Goal: Transaction & Acquisition: Obtain resource

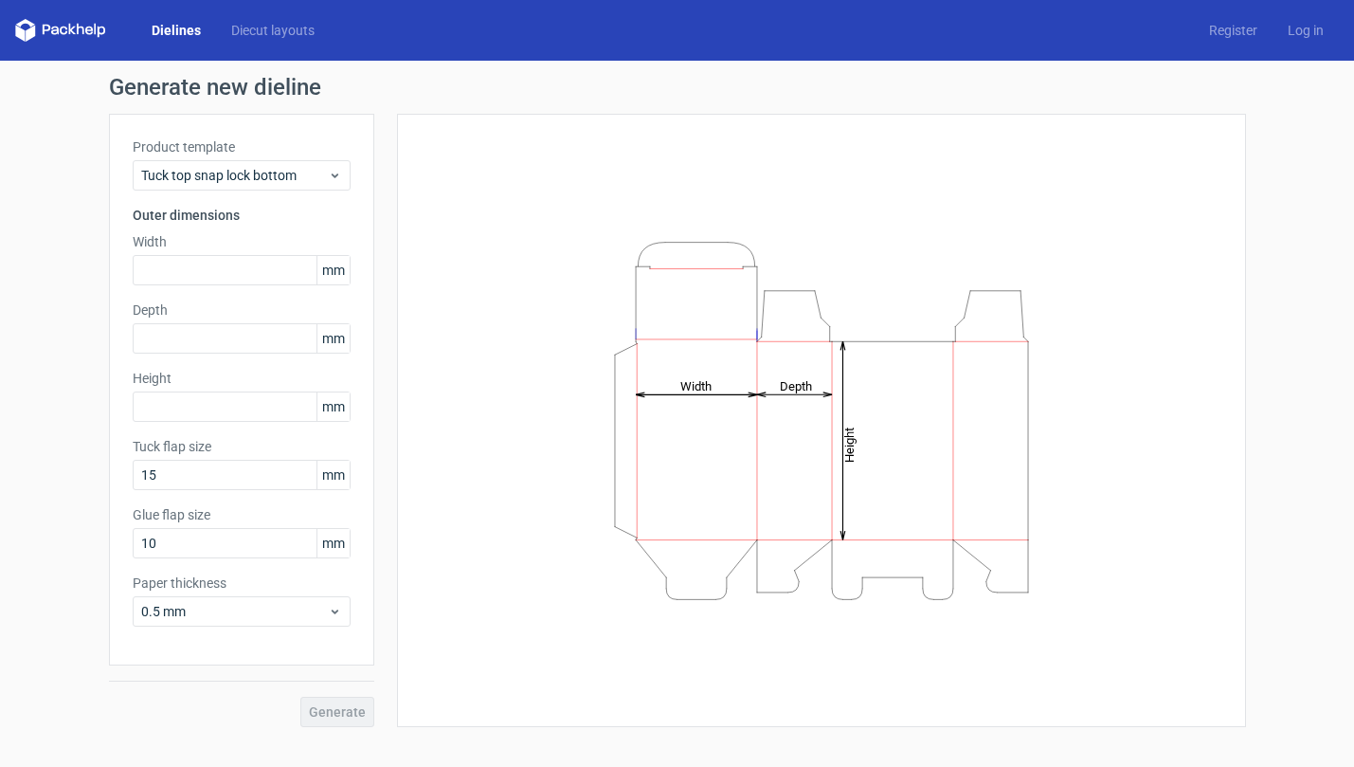
click at [352, 172] on div "Product template Tuck top snap lock bottom Outer dimensions Width mm Depth mm H…" at bounding box center [241, 389] width 265 height 551
click at [332, 170] on icon at bounding box center [335, 175] width 14 height 15
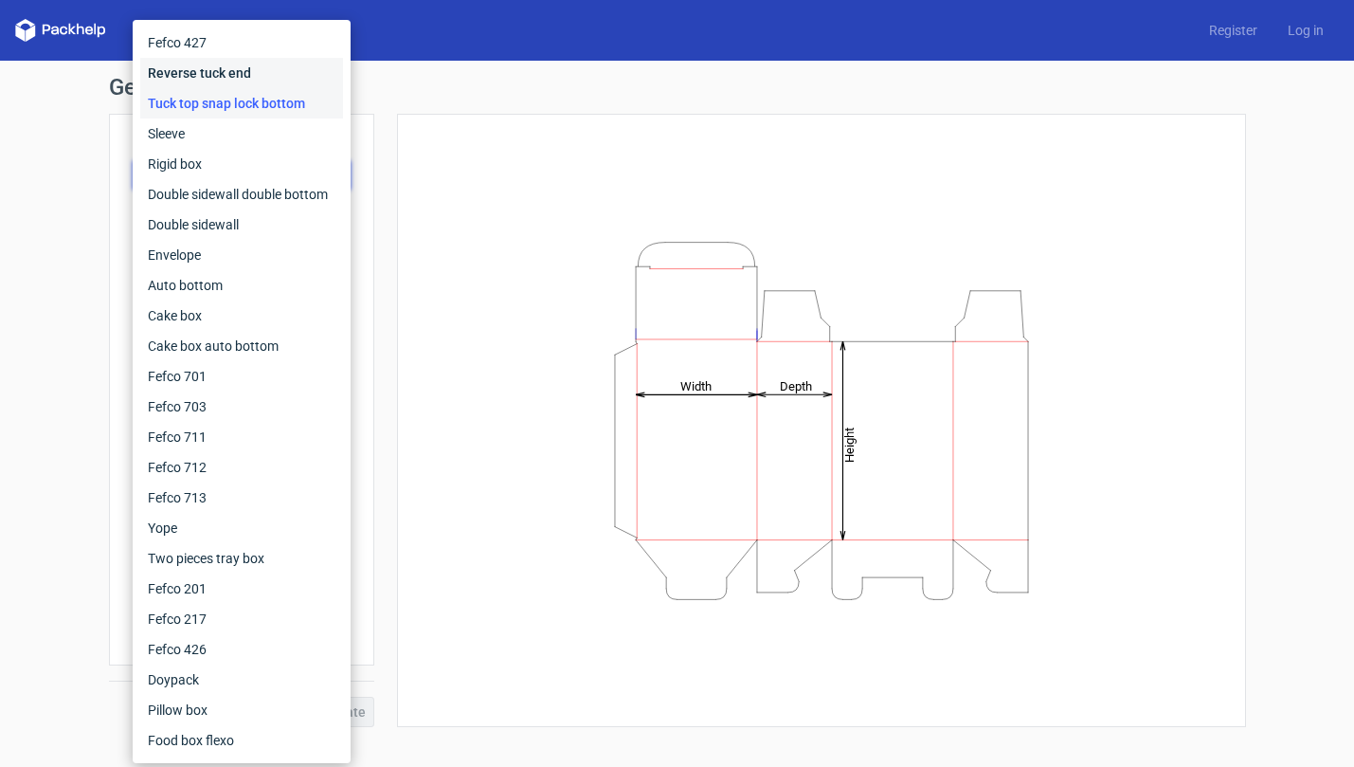
click at [306, 85] on div "Reverse tuck end" at bounding box center [241, 73] width 203 height 30
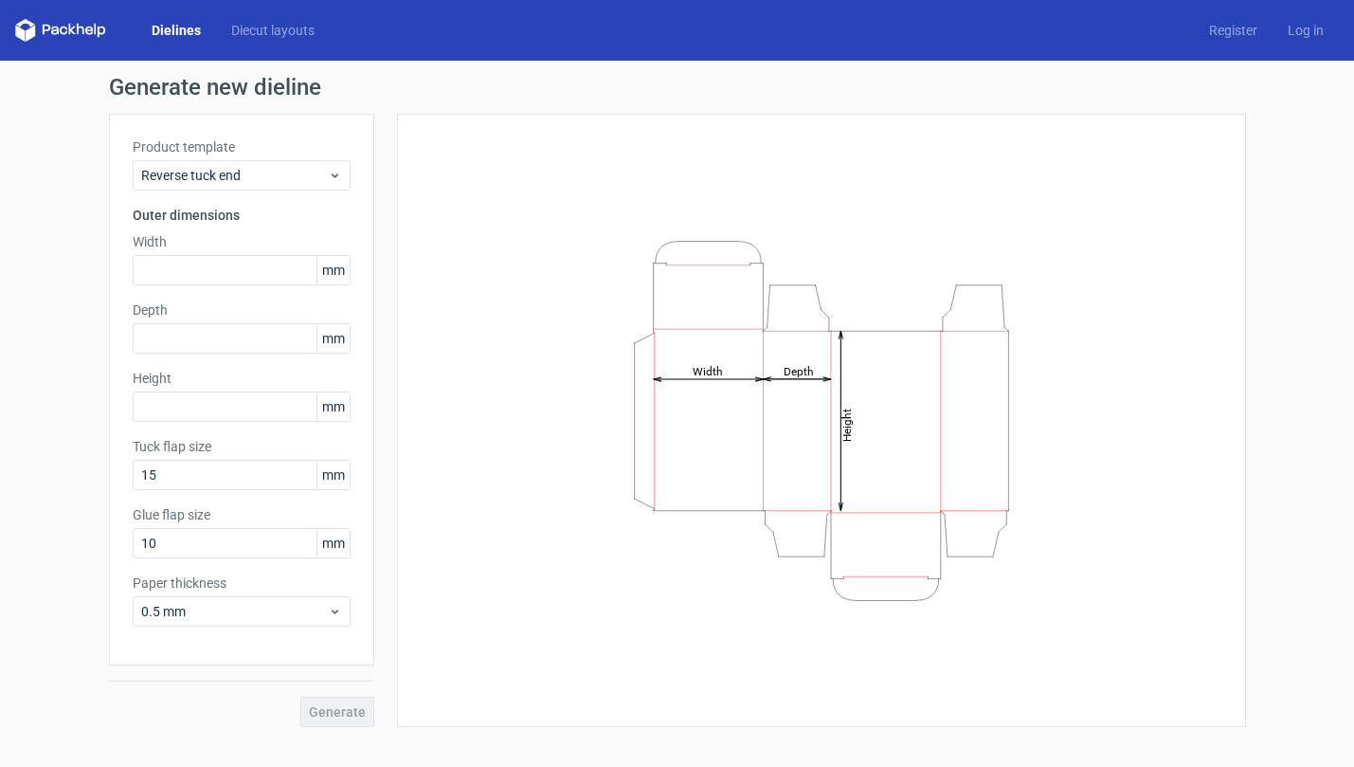
click at [319, 295] on div "Product template Reverse tuck end Outer dimensions Width mm Depth mm Height [PE…" at bounding box center [241, 389] width 265 height 551
click at [289, 280] on input "text" at bounding box center [242, 270] width 218 height 30
drag, startPoint x: 157, startPoint y: 280, endPoint x: 173, endPoint y: 280, distance: 16.1
click at [157, 280] on input "text" at bounding box center [242, 270] width 218 height 30
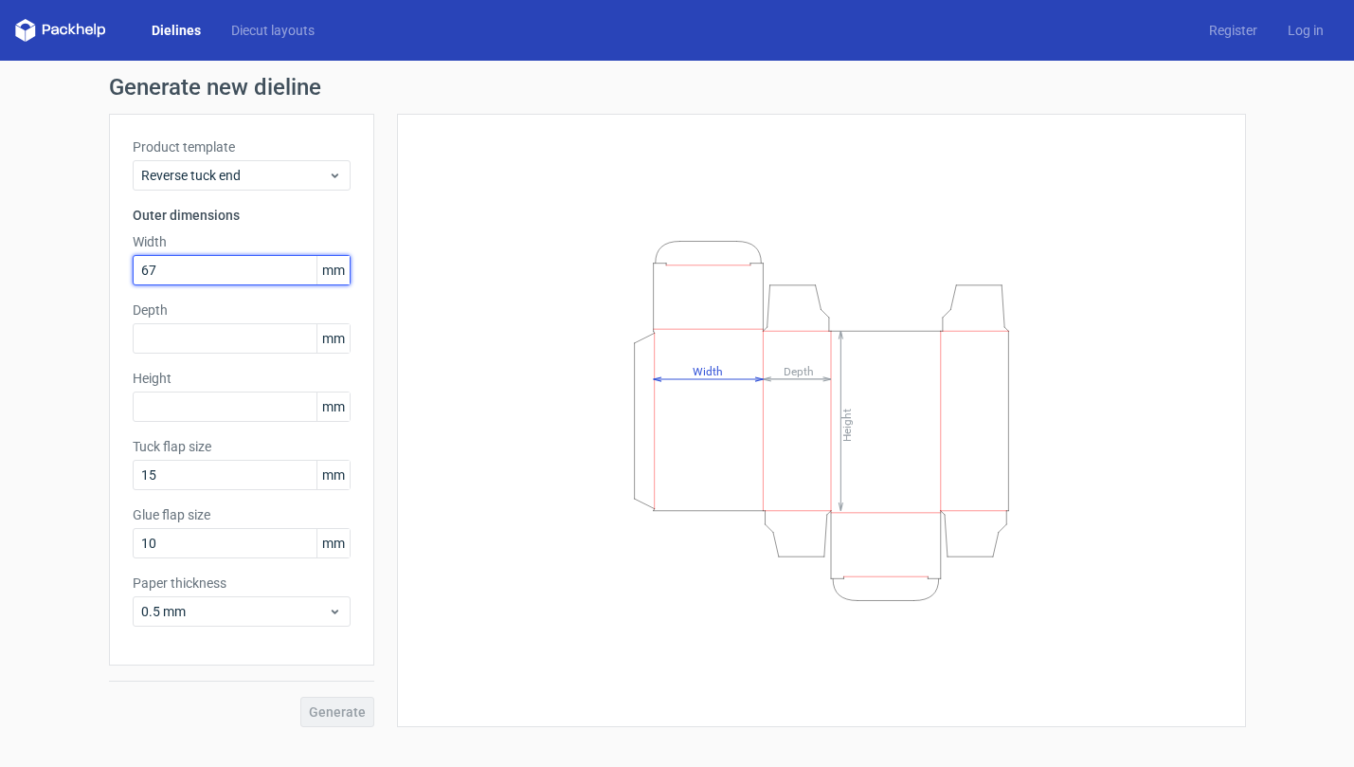
type input "67"
type input "35"
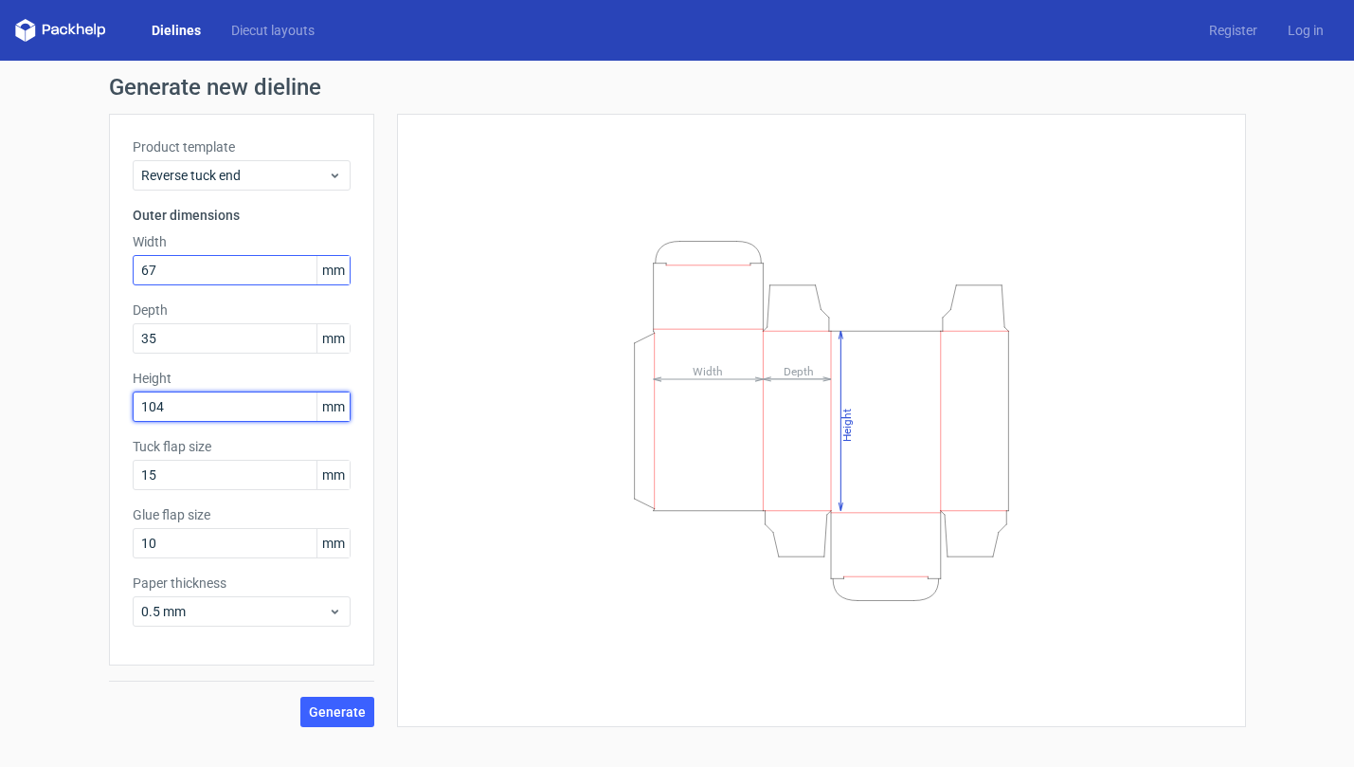
type input "104"
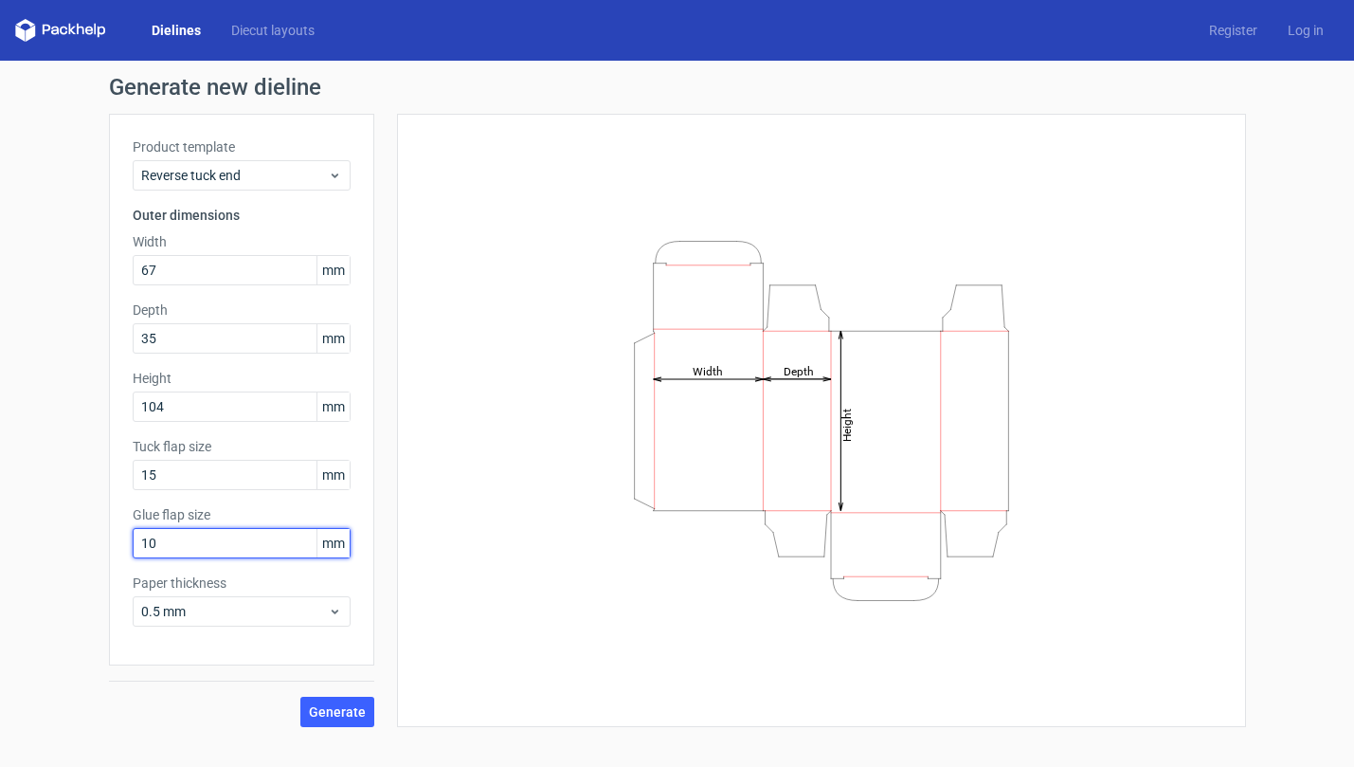
drag, startPoint x: 140, startPoint y: 540, endPoint x: 50, endPoint y: 549, distance: 90.4
click at [50, 549] on div "Generate new dieline Product template Reverse tuck end Outer dimensions Width 6…" at bounding box center [677, 401] width 1354 height 681
type input "18"
click at [280, 601] on div "0.5 mm" at bounding box center [242, 611] width 218 height 30
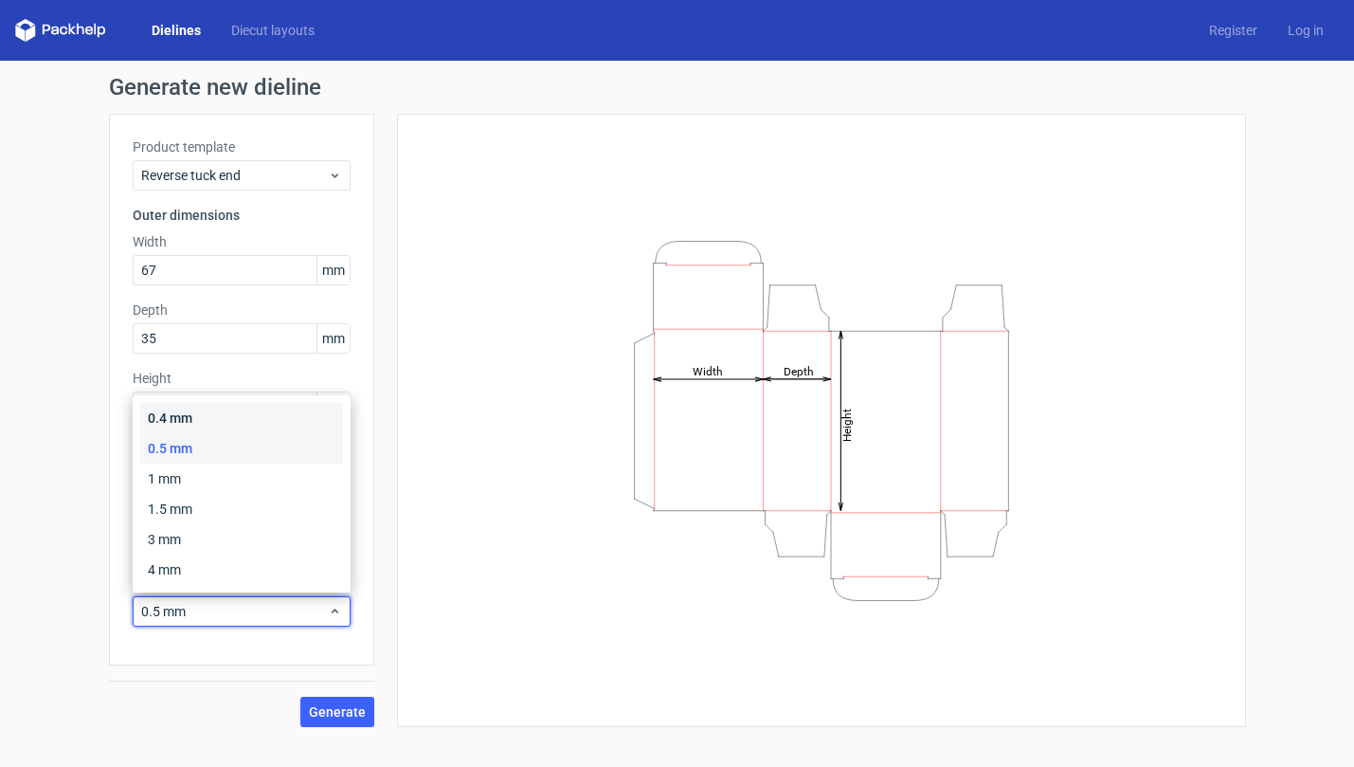
click at [283, 424] on div "0.4 mm" at bounding box center [241, 418] width 203 height 30
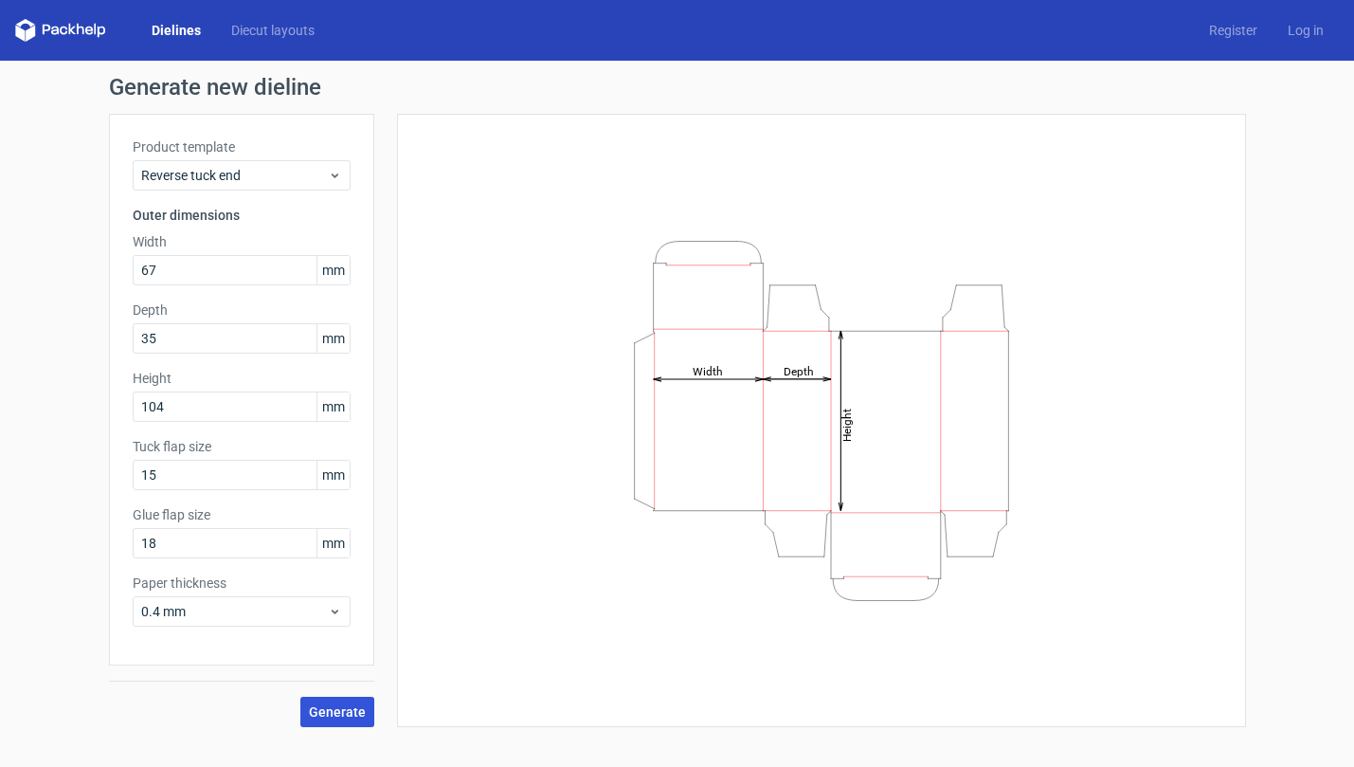
click at [359, 707] on span "Generate" at bounding box center [337, 711] width 57 height 13
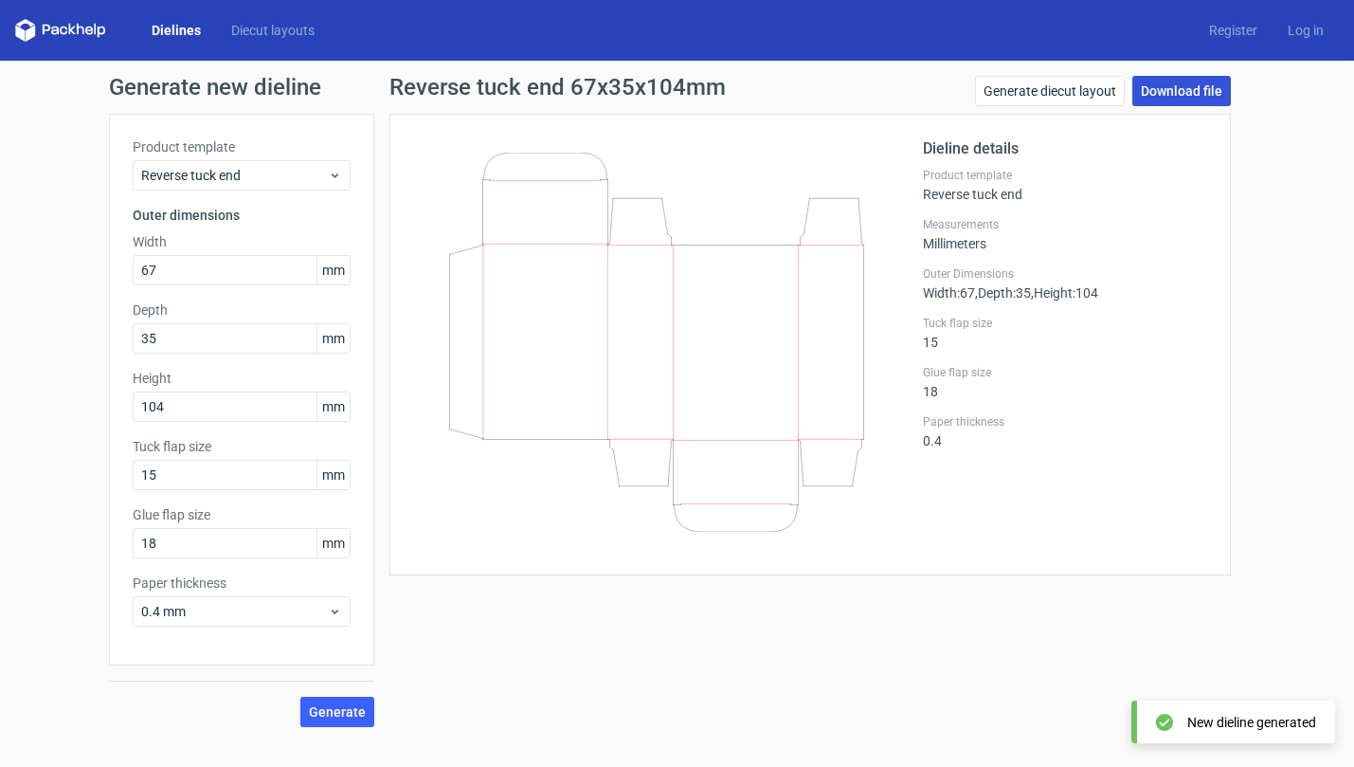
click at [1181, 89] on link "Download file" at bounding box center [1181, 91] width 99 height 30
